Goal: Task Accomplishment & Management: Manage account settings

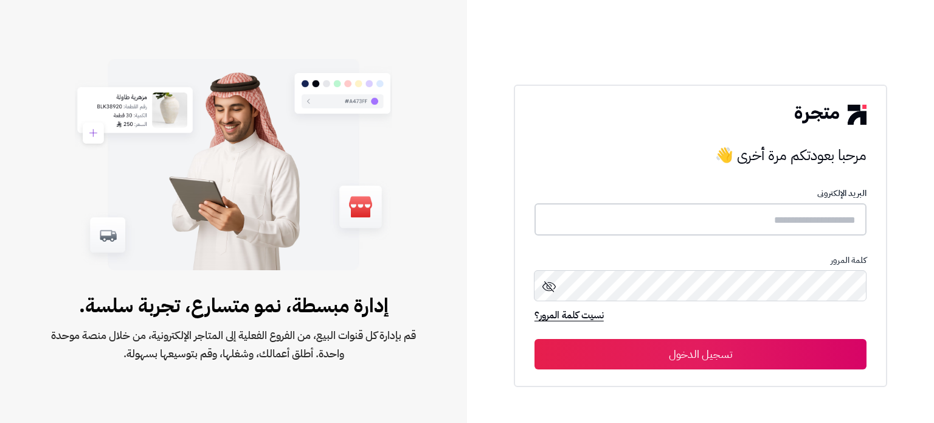
click at [747, 223] on input "text" at bounding box center [701, 219] width 332 height 32
type input "******"
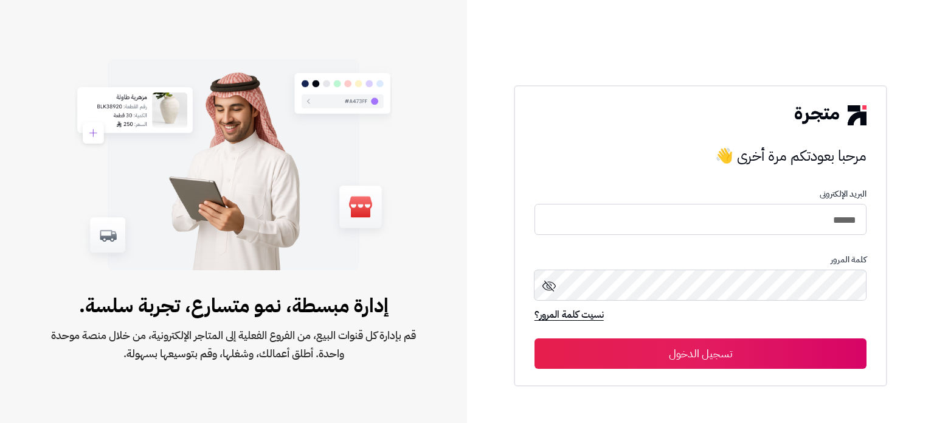
click at [724, 359] on button "تسجيل الدخول" at bounding box center [701, 353] width 332 height 30
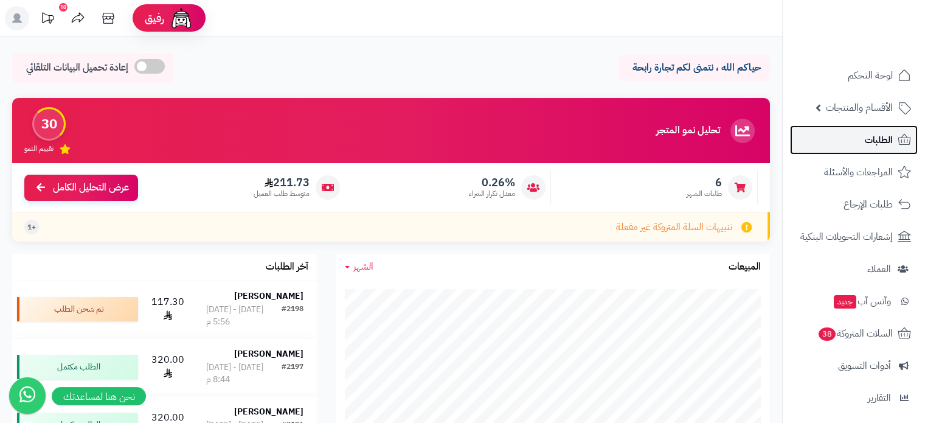
click at [860, 136] on link "الطلبات" at bounding box center [854, 139] width 128 height 29
